Goal: Task Accomplishment & Management: Use online tool/utility

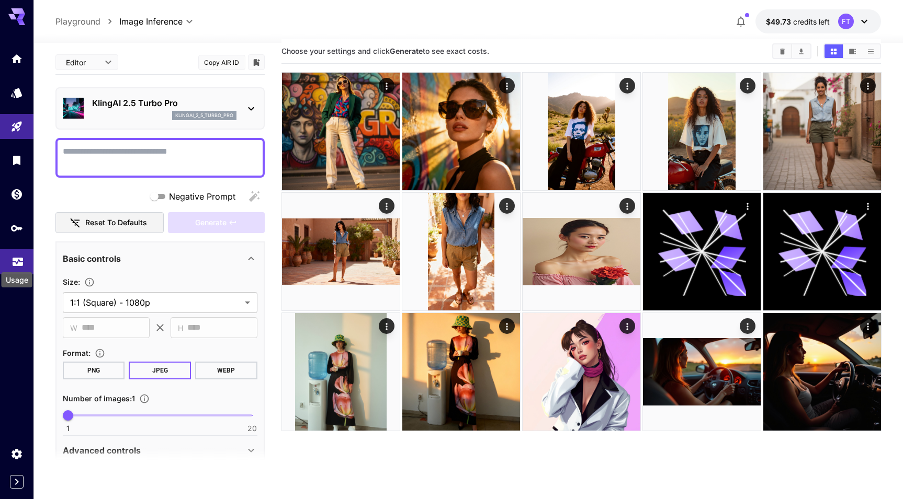
click at [20, 258] on icon "Usage" at bounding box center [18, 257] width 10 height 5
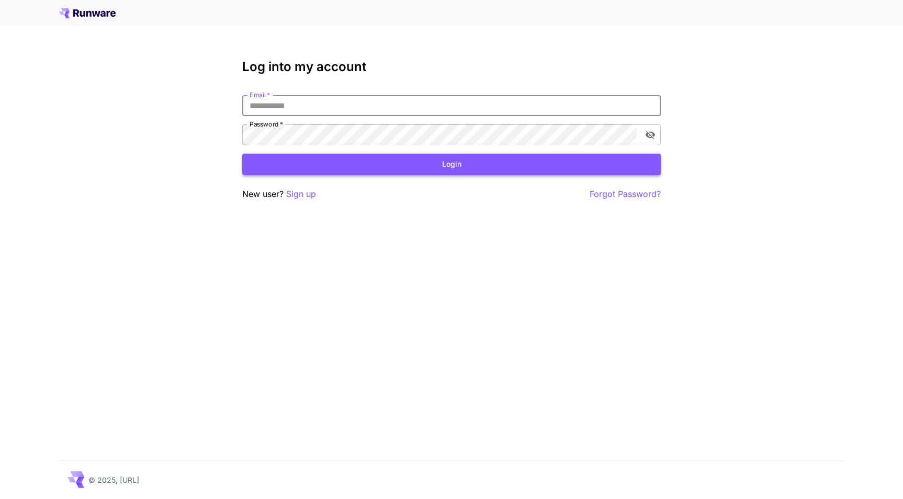
type input "**********"
click at [451, 164] on button "Login" at bounding box center [451, 164] width 418 height 21
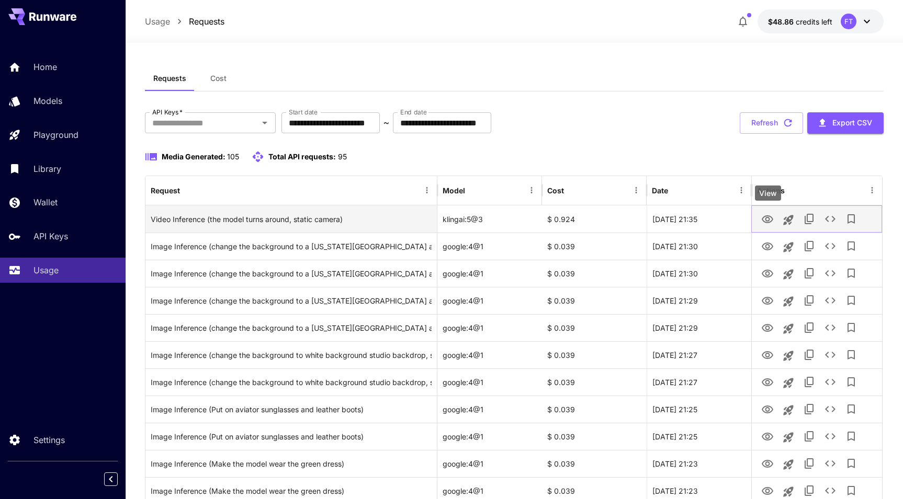
click at [771, 217] on icon "View" at bounding box center [767, 219] width 12 height 8
